Goal: Transaction & Acquisition: Purchase product/service

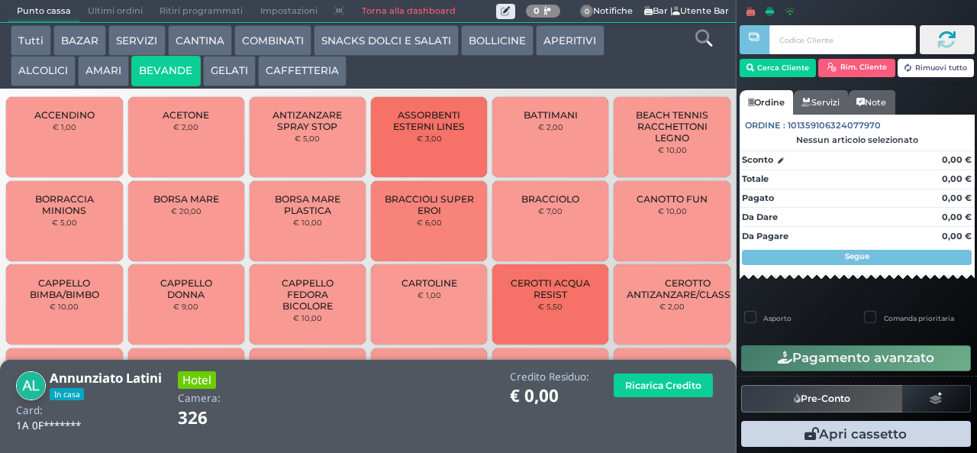
click at [169, 67] on button "BEVANDE" at bounding box center [165, 71] width 69 height 31
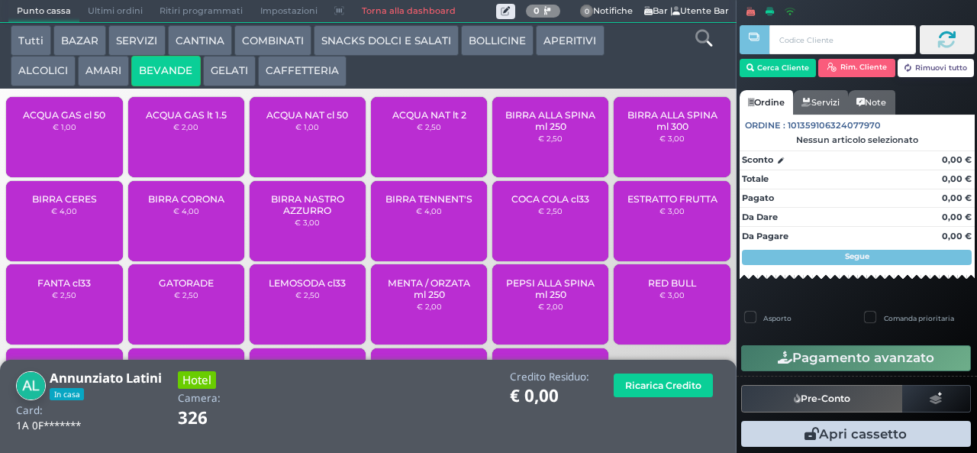
click at [194, 121] on span "ACQUA GAS lt 1.5" at bounding box center [186, 114] width 81 height 11
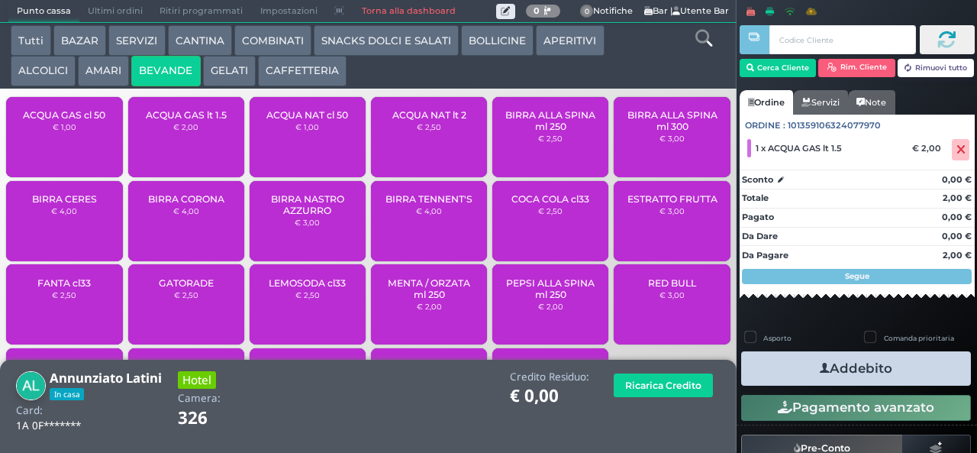
click at [898, 369] on button "Addebito" at bounding box center [856, 368] width 230 height 34
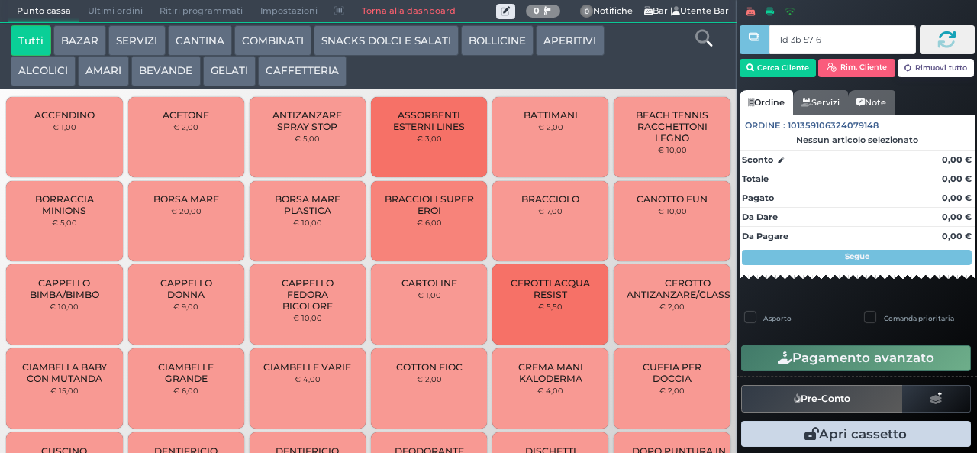
type input "1d 3b 57 66"
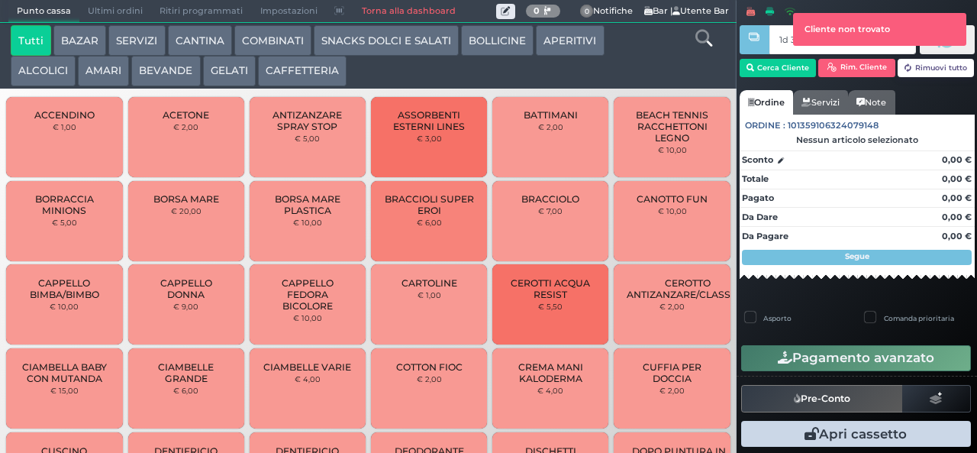
type input "1d 3b 57 66"
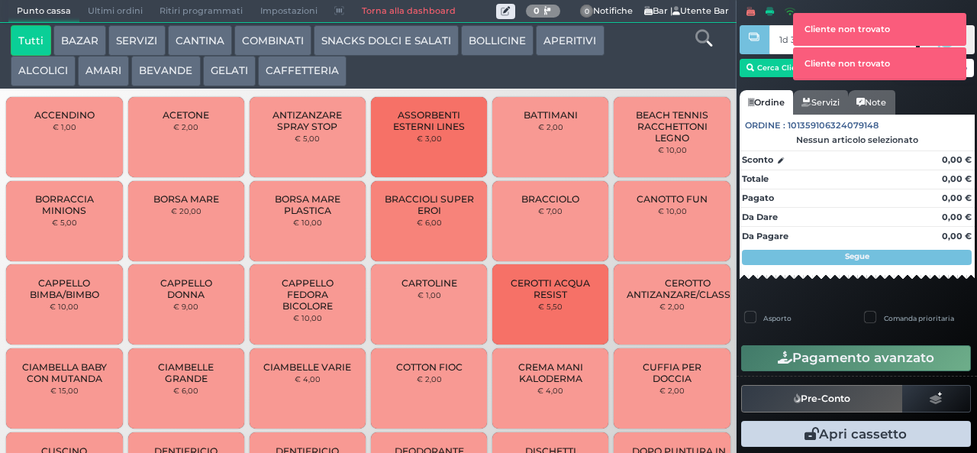
type input "1d 3b 57 66"
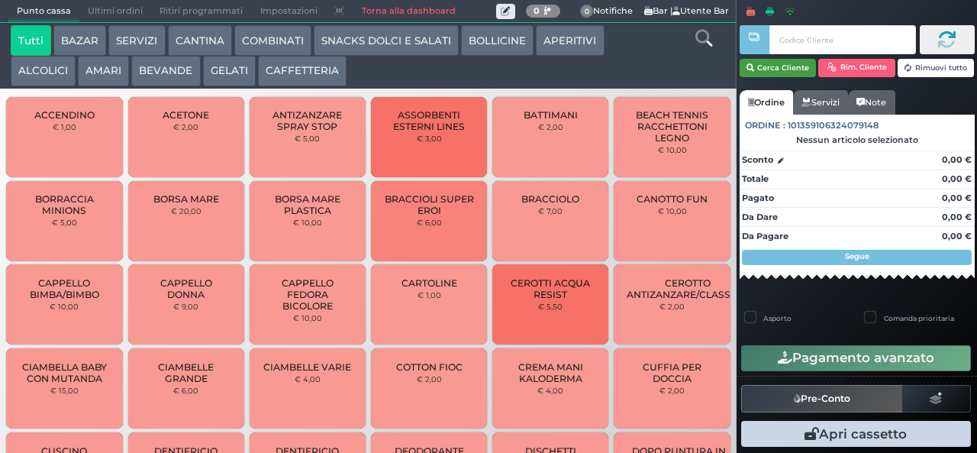
click at [777, 66] on button "Cerca Cliente" at bounding box center [778, 68] width 77 height 18
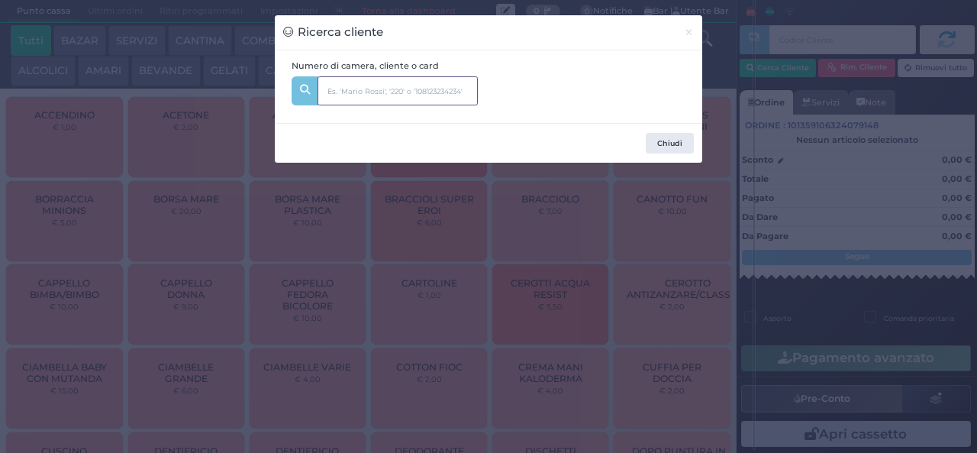
click at [359, 89] on input "text" at bounding box center [398, 90] width 160 height 29
type input "245"
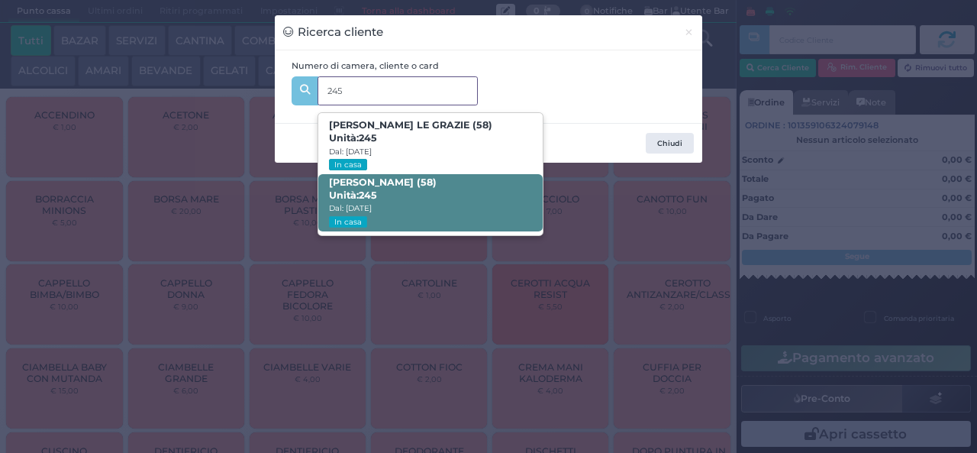
click at [404, 199] on span "PIETRO TAVANO (58) Unità: 245 Dal: 07/09/2025 In casa" at bounding box center [430, 202] width 224 height 57
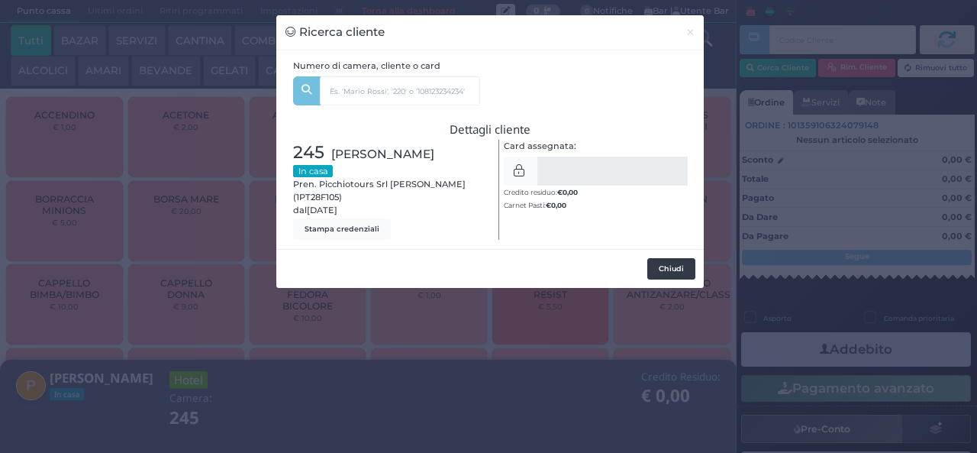
click at [658, 273] on button "Chiudi" at bounding box center [671, 268] width 48 height 21
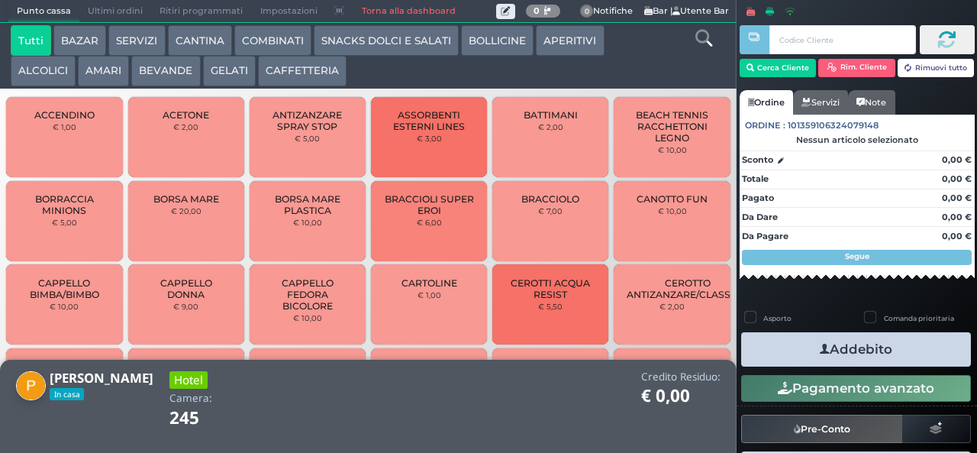
click at [102, 72] on button "AMARI" at bounding box center [103, 71] width 51 height 31
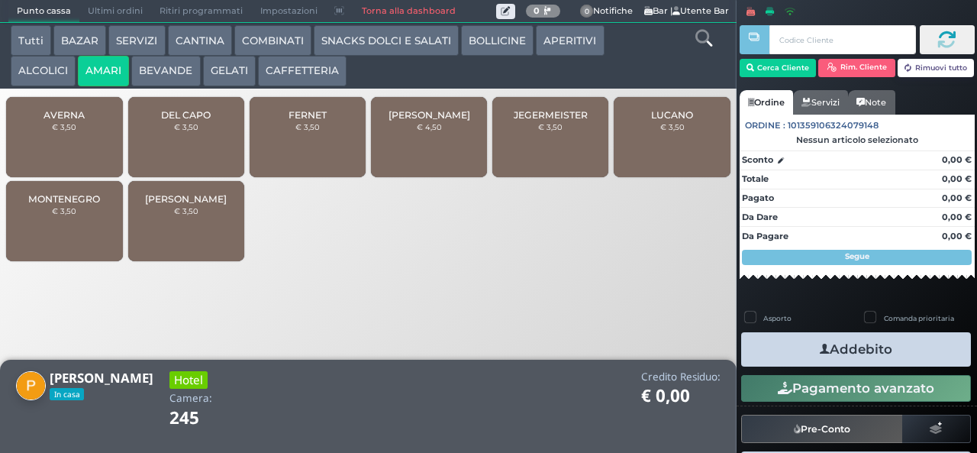
click at [171, 121] on span "DEL CAPO" at bounding box center [186, 114] width 50 height 11
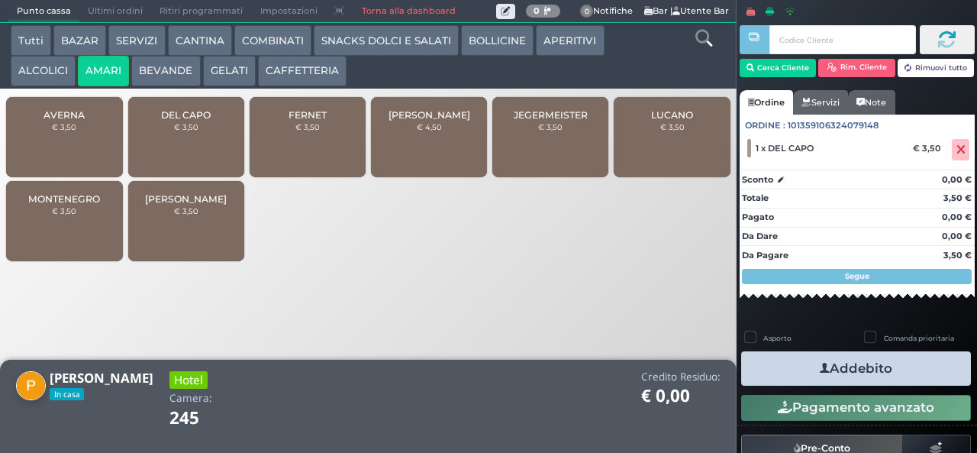
click at [882, 374] on button "Addebito" at bounding box center [856, 368] width 230 height 34
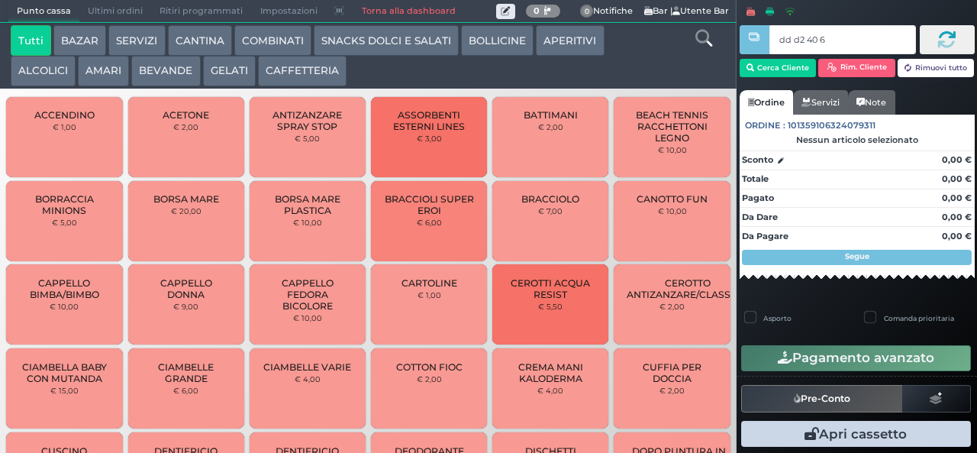
type input "dd d2 40 66"
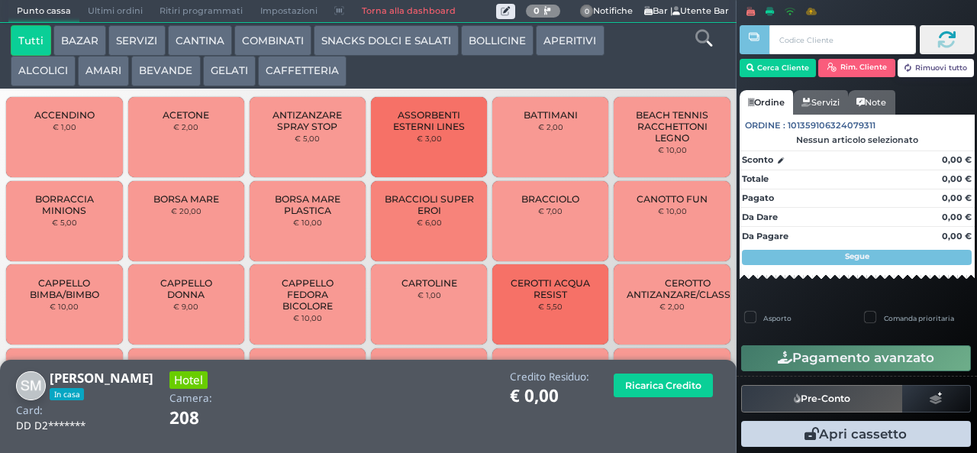
click at [283, 40] on button "COMBINATI" at bounding box center [272, 40] width 77 height 31
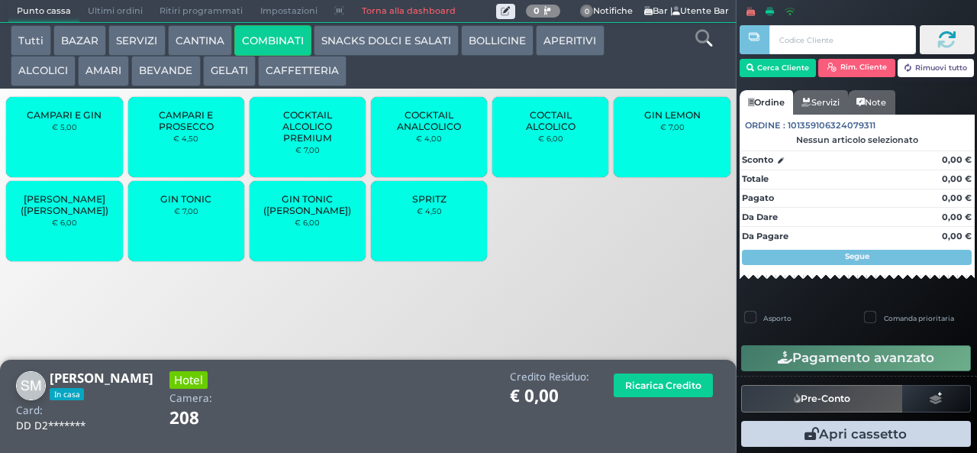
click at [320, 142] on span "COCKTAIL ALCOLICO PREMIUM" at bounding box center [308, 126] width 91 height 34
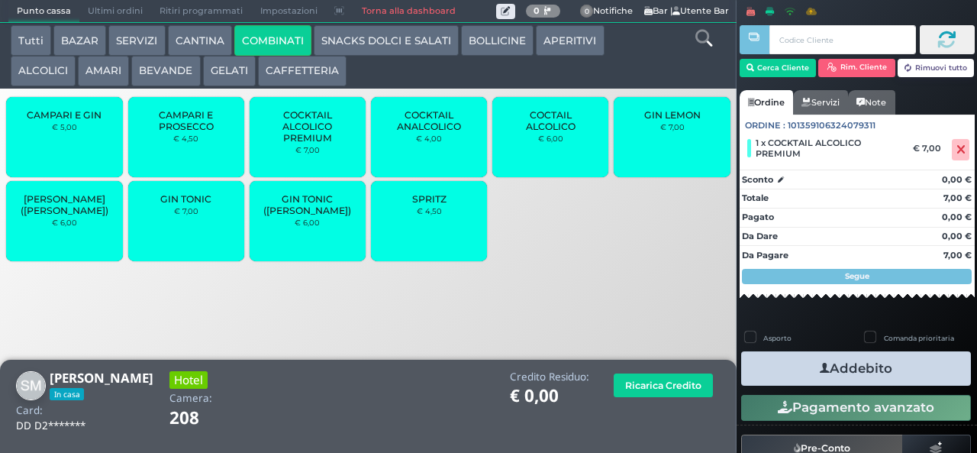
click at [915, 382] on button "Addebito" at bounding box center [856, 368] width 230 height 34
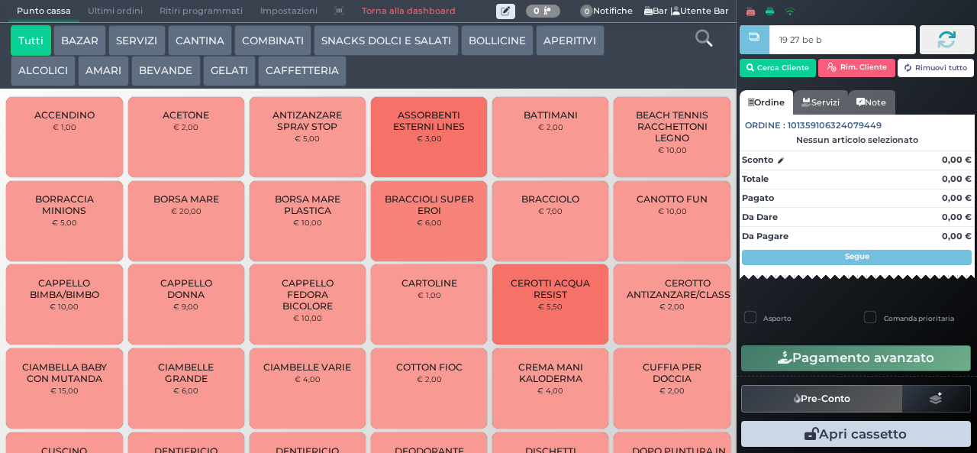
type input "19 27 be b9"
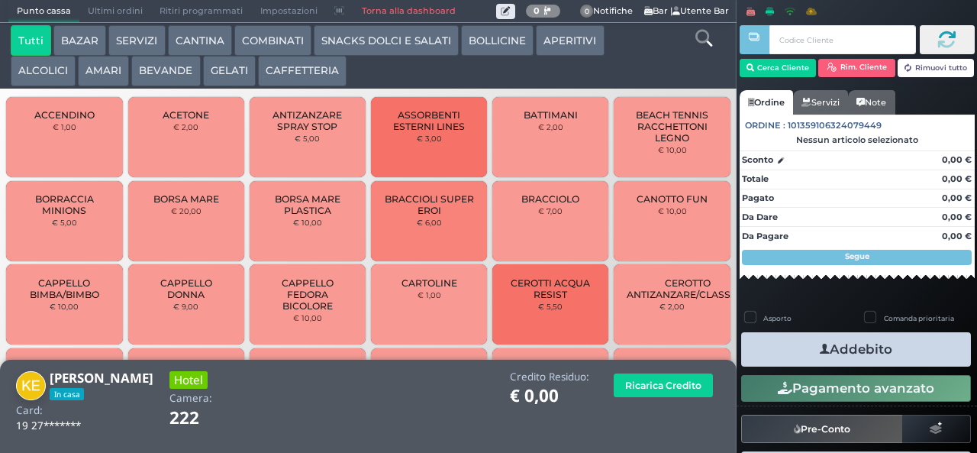
click at [291, 41] on button "COMBINATI" at bounding box center [272, 40] width 77 height 31
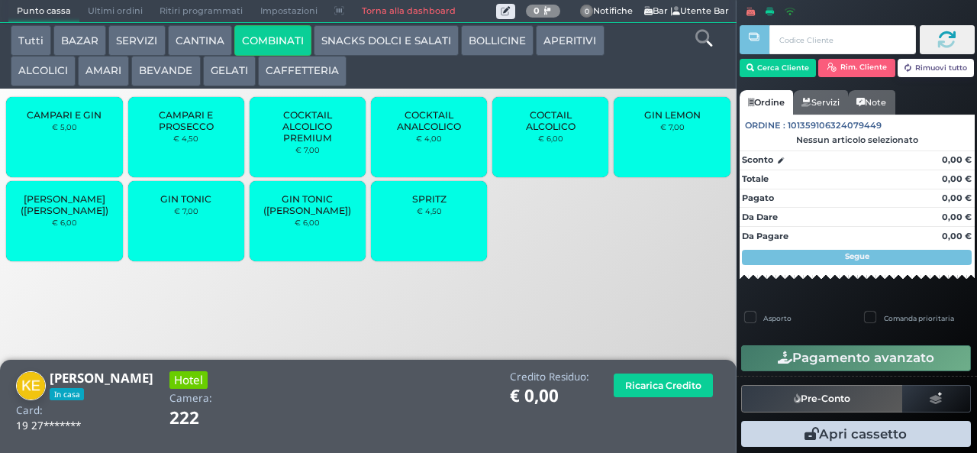
click at [667, 121] on span "GIN LEMON" at bounding box center [672, 114] width 56 height 11
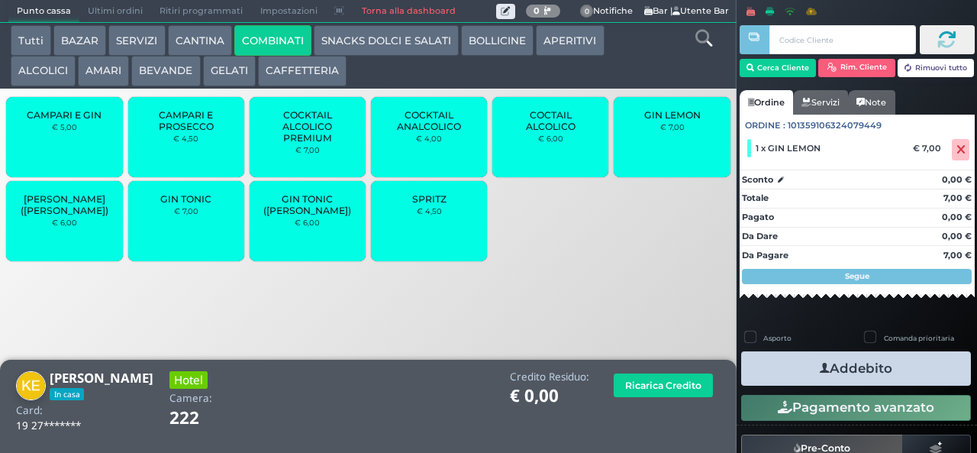
click at [909, 376] on button "Addebito" at bounding box center [856, 368] width 230 height 34
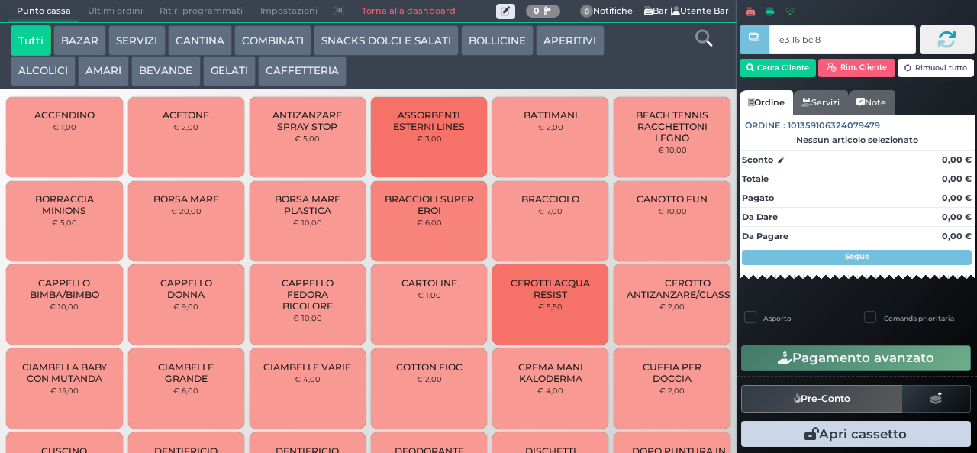
type input "e3 16 bc 8b"
click at [0, 0] on div at bounding box center [0, 0] width 0 height 0
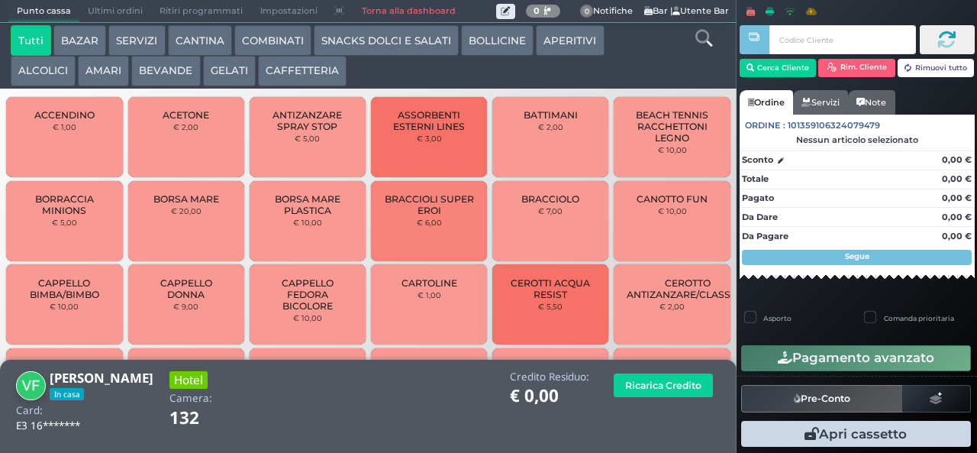
click at [566, 34] on button "APERITIVI" at bounding box center [570, 40] width 68 height 31
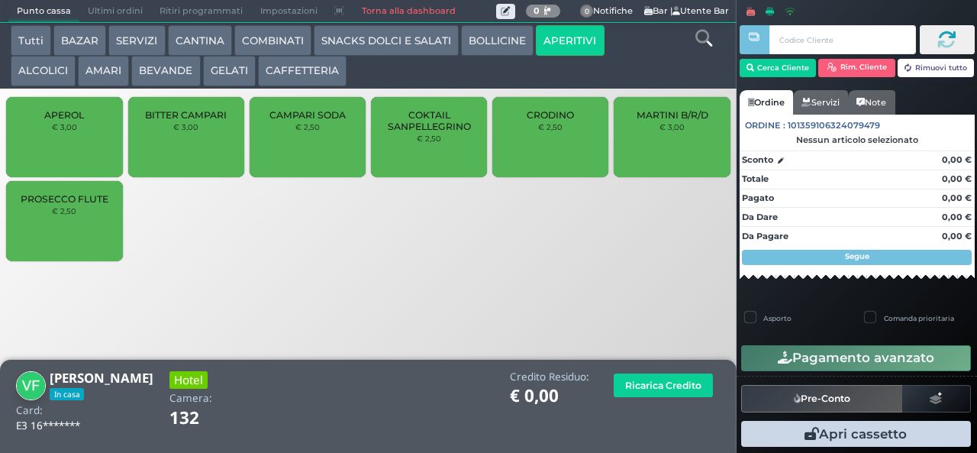
click at [550, 154] on div "CRODINO € 2,50" at bounding box center [550, 137] width 116 height 80
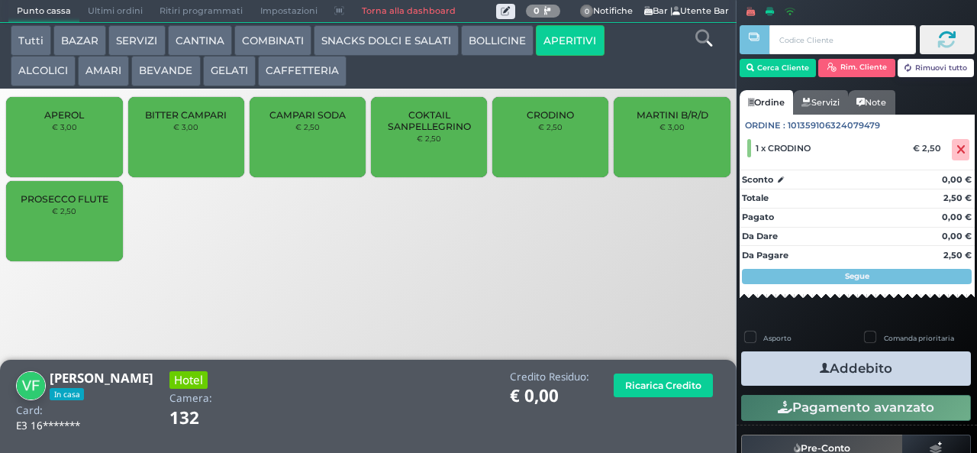
click at [98, 75] on button "AMARI" at bounding box center [103, 71] width 51 height 31
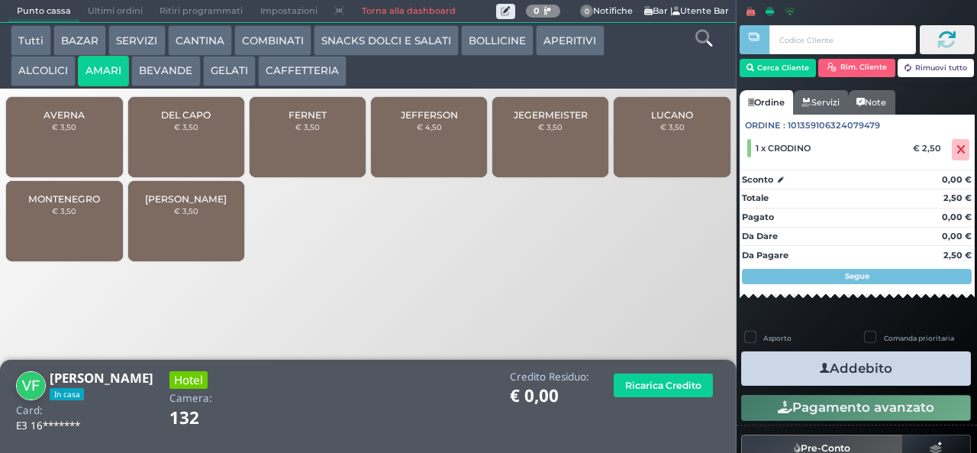
click at [186, 121] on span "DEL CAPO" at bounding box center [186, 114] width 50 height 11
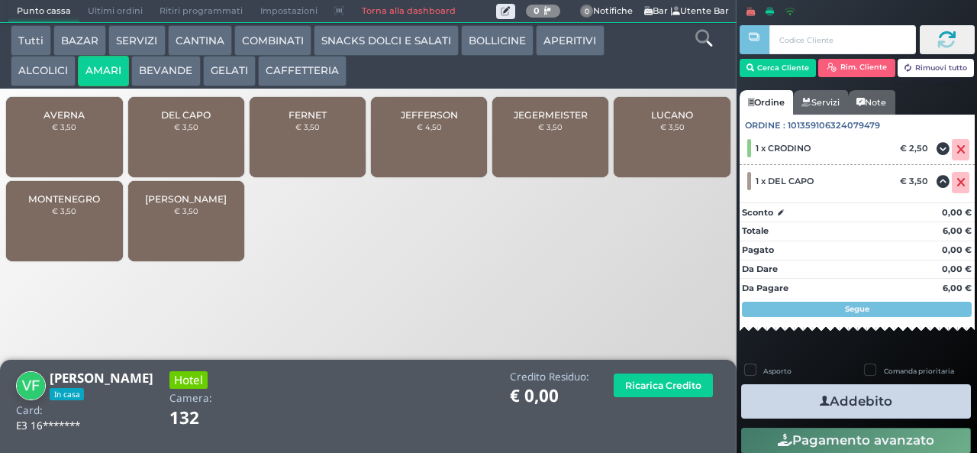
click at [820, 400] on icon "button" at bounding box center [825, 401] width 10 height 16
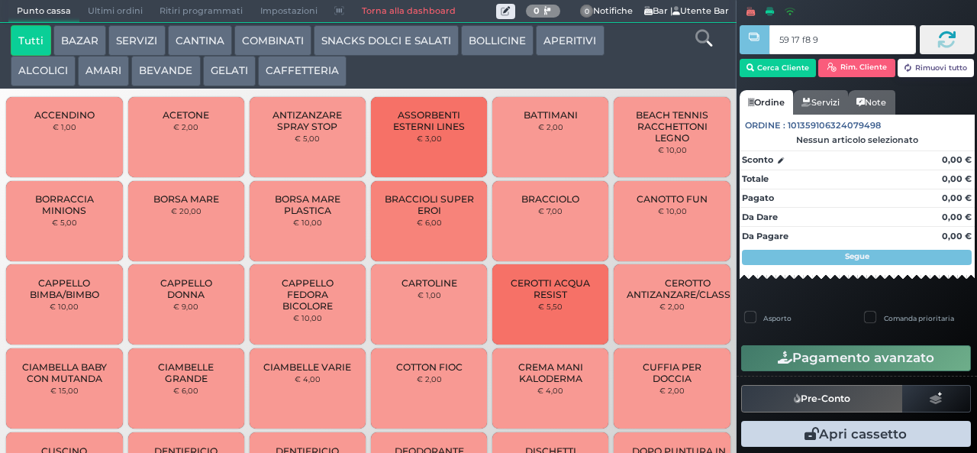
type input "59 17 f8 95"
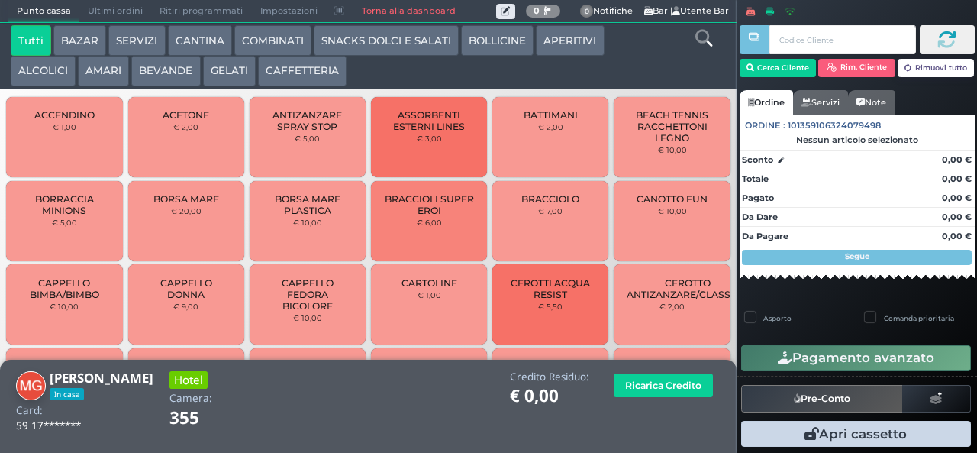
click at [264, 41] on button "COMBINATI" at bounding box center [272, 40] width 77 height 31
click at [476, 405] on div "Credito Residuo: € 0,00 Ricarica Credito" at bounding box center [492, 390] width 473 height 39
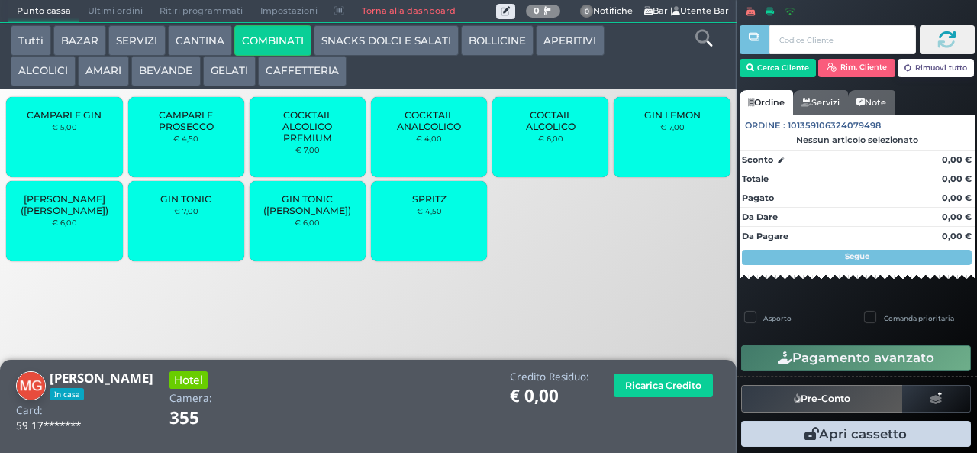
click at [318, 137] on span "COCKTAIL ALCOLICO PREMIUM" at bounding box center [308, 126] width 91 height 34
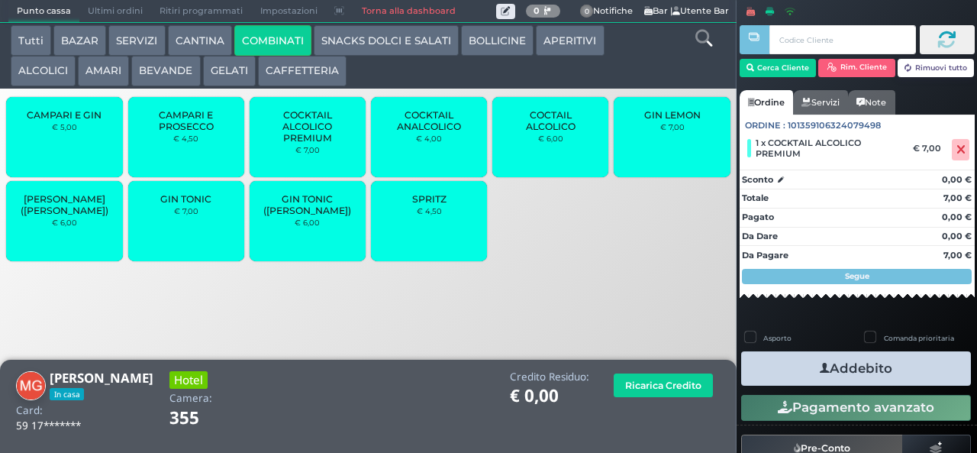
click at [921, 373] on button "Addebito" at bounding box center [856, 368] width 230 height 34
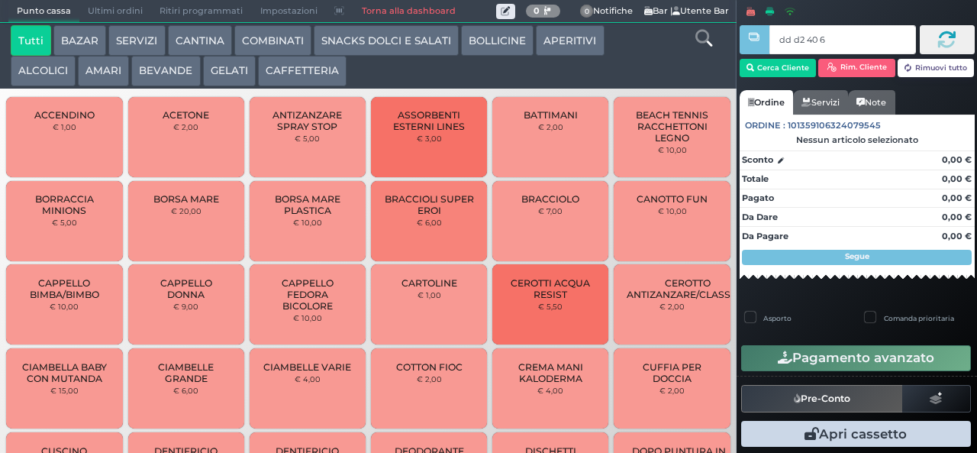
type input "dd d2 40 66"
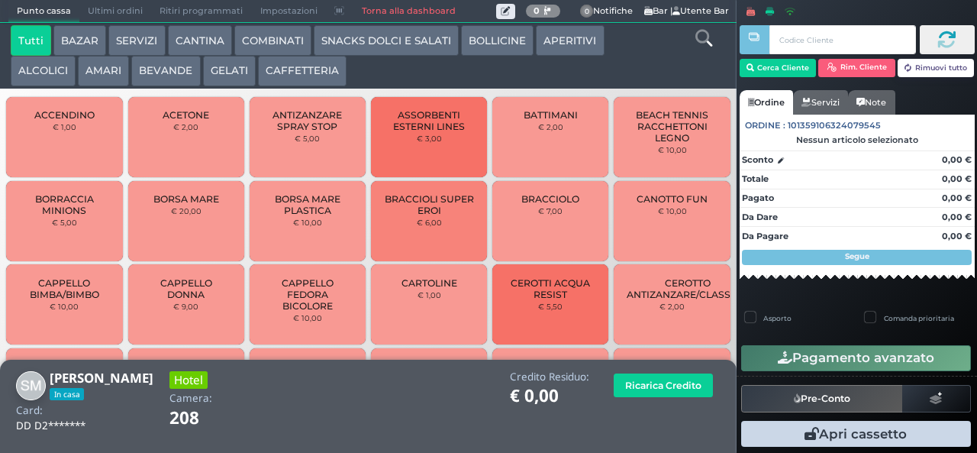
click at [270, 46] on button "COMBINATI" at bounding box center [272, 40] width 77 height 31
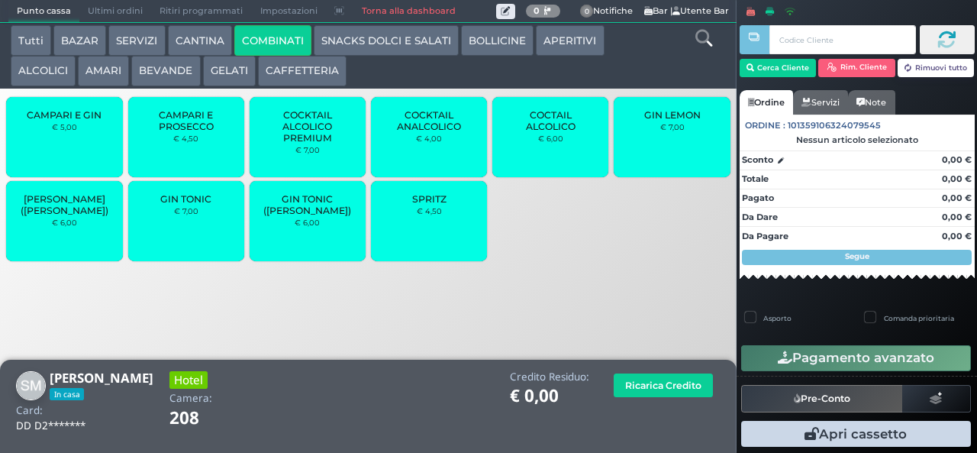
click at [329, 144] on span "COCKTAIL ALCOLICO PREMIUM" at bounding box center [308, 126] width 91 height 34
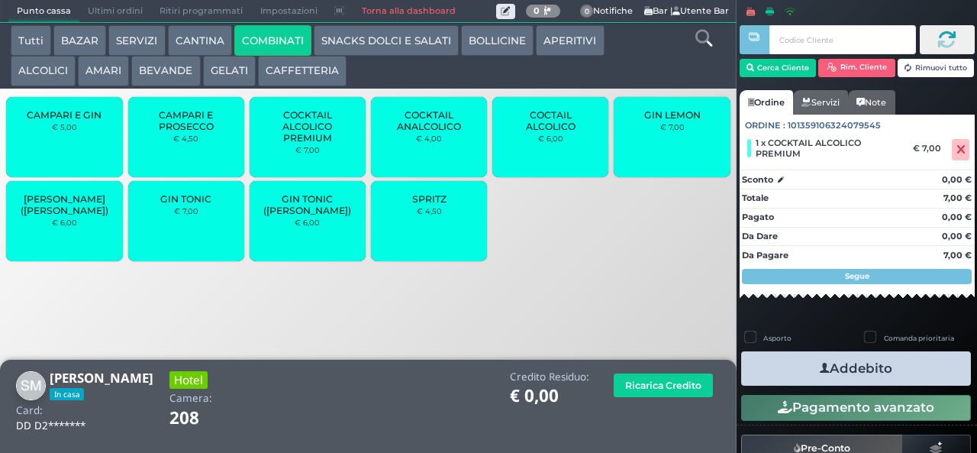
click at [399, 45] on button "SNACKS DOLCI E SALATI" at bounding box center [386, 40] width 145 height 31
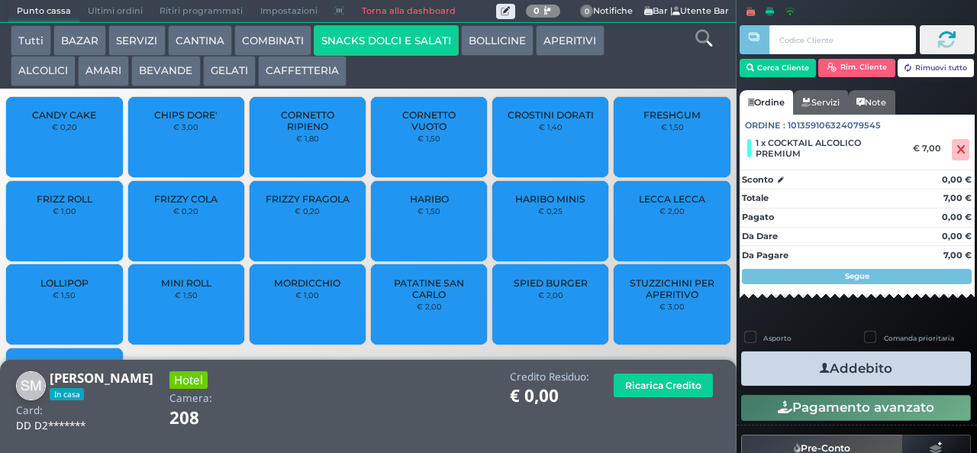
click at [204, 121] on span "CHIPS DORE'" at bounding box center [185, 114] width 63 height 11
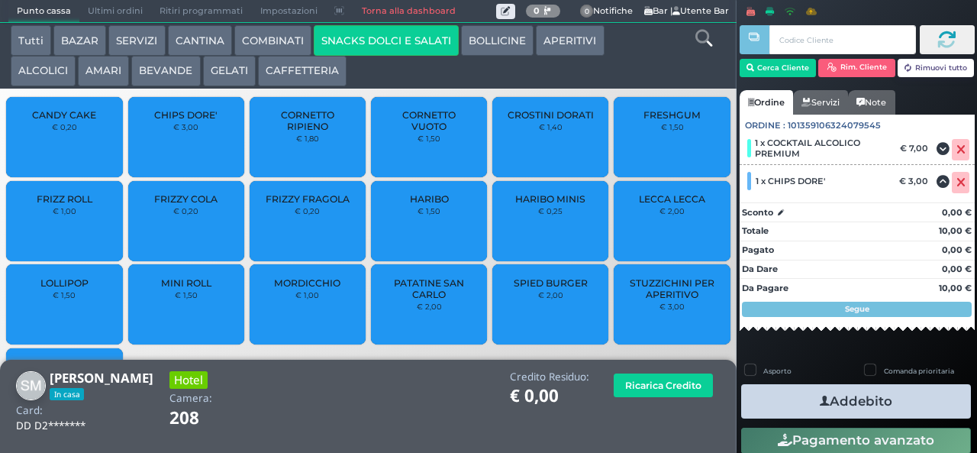
click at [902, 398] on button "Addebito" at bounding box center [856, 401] width 230 height 34
